Goal: Navigation & Orientation: Find specific page/section

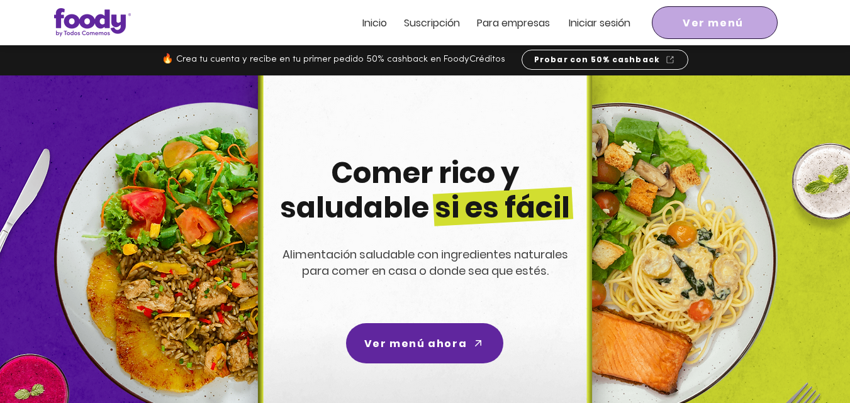
click at [750, 18] on span "Ver menú" at bounding box center [715, 23] width 121 height 28
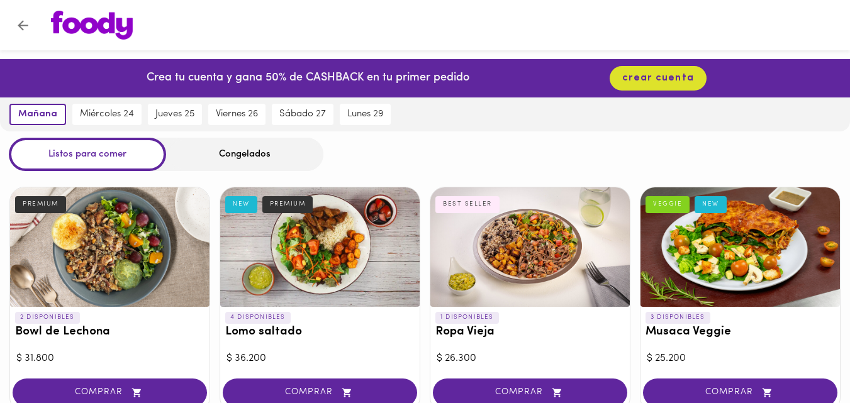
scroll to position [10, 0]
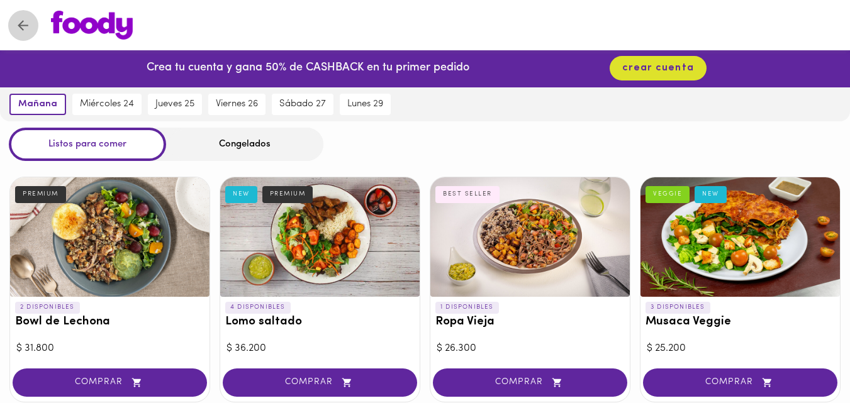
click at [33, 28] on button "Volver" at bounding box center [23, 25] width 31 height 31
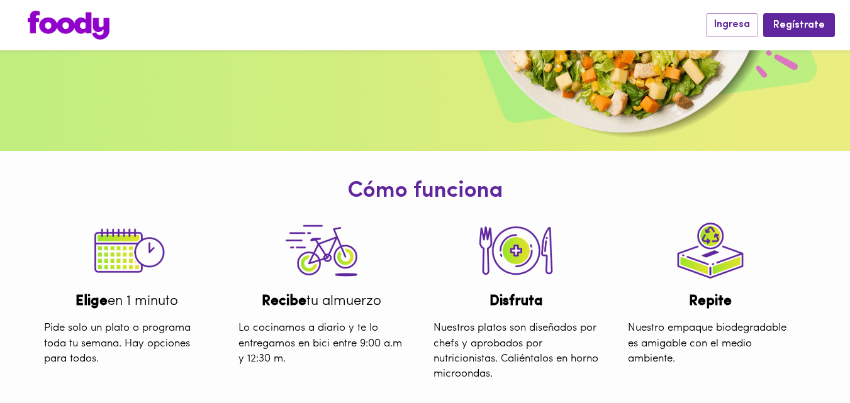
scroll to position [196, 0]
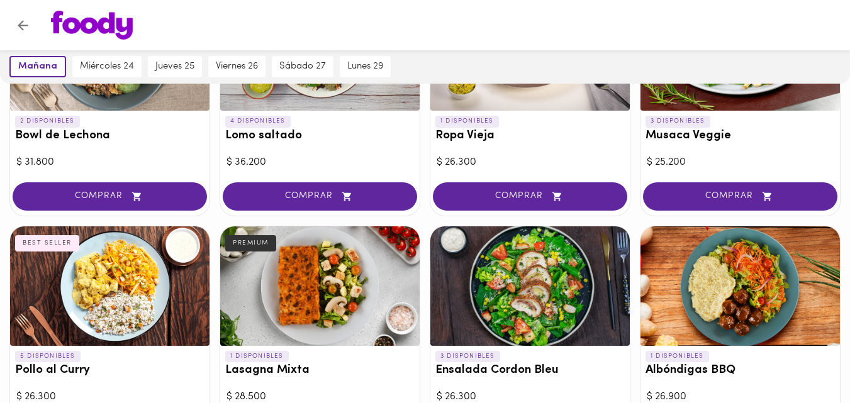
scroll to position [10, 0]
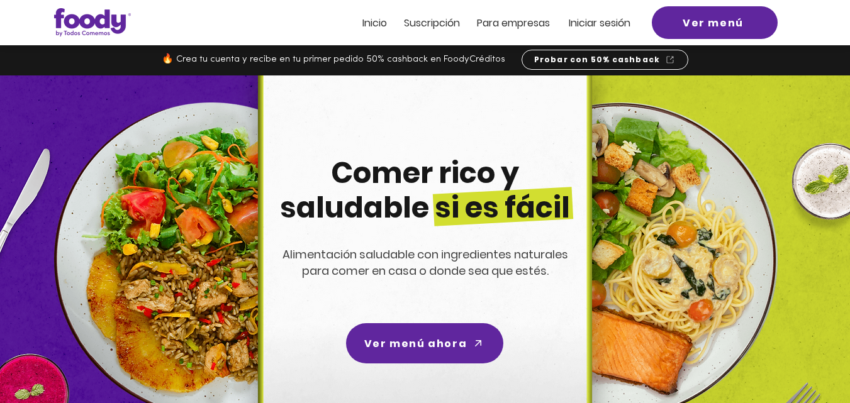
click at [497, 25] on span "ra empresas" at bounding box center [519, 23] width 61 height 14
